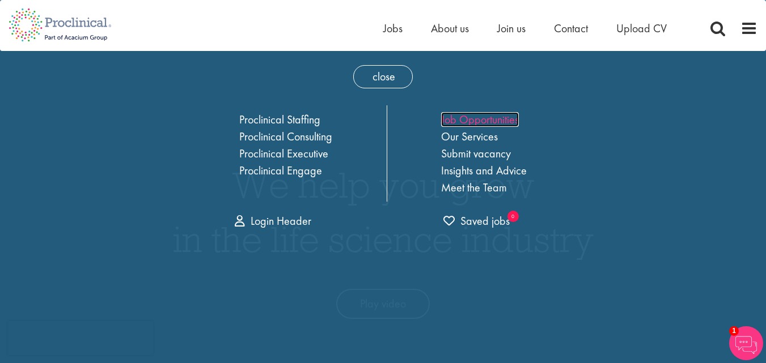
click at [488, 123] on link "Job Opportunities" at bounding box center [480, 119] width 78 height 15
